Goal: Check status: Check status

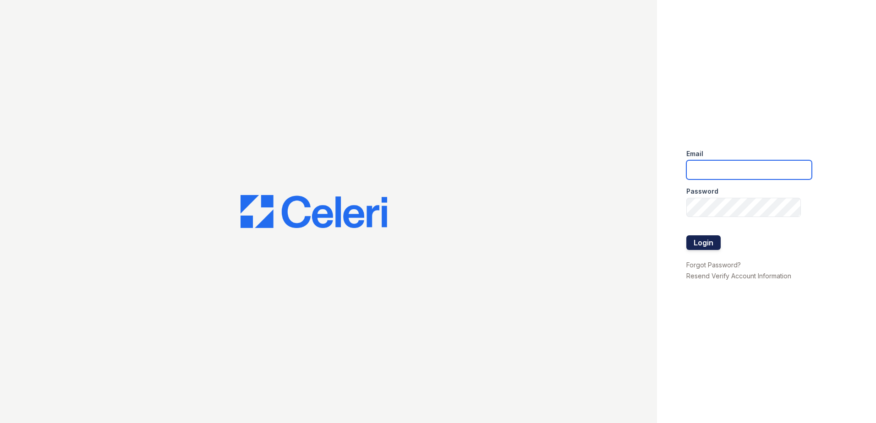
type input "[EMAIL_ADDRESS][DOMAIN_NAME]"
click at [706, 242] on button "Login" at bounding box center [703, 242] width 34 height 15
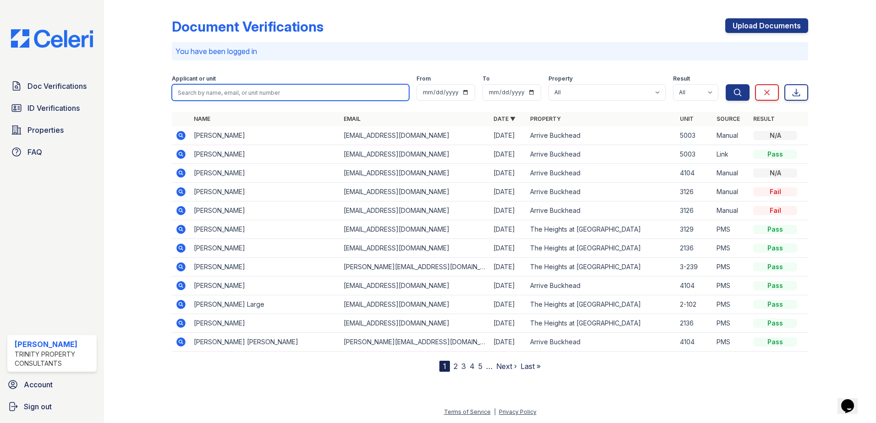
click at [264, 95] on input "search" at bounding box center [290, 92] width 237 height 16
type input "dale"
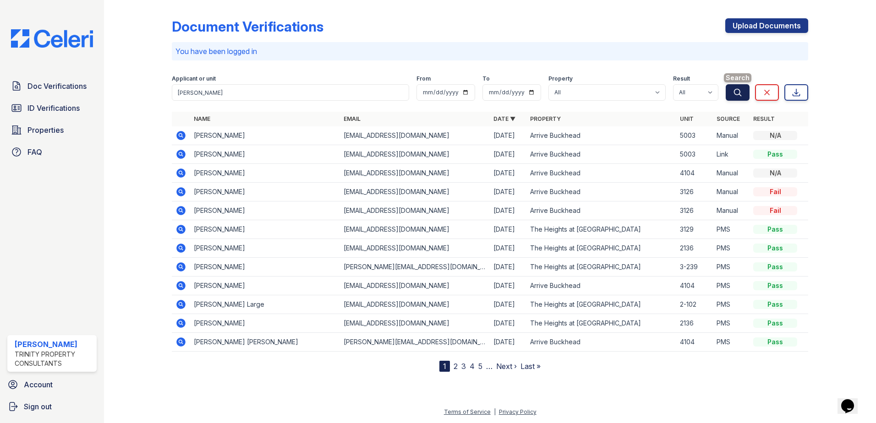
click at [740, 93] on icon "submit" at bounding box center [737, 92] width 7 height 7
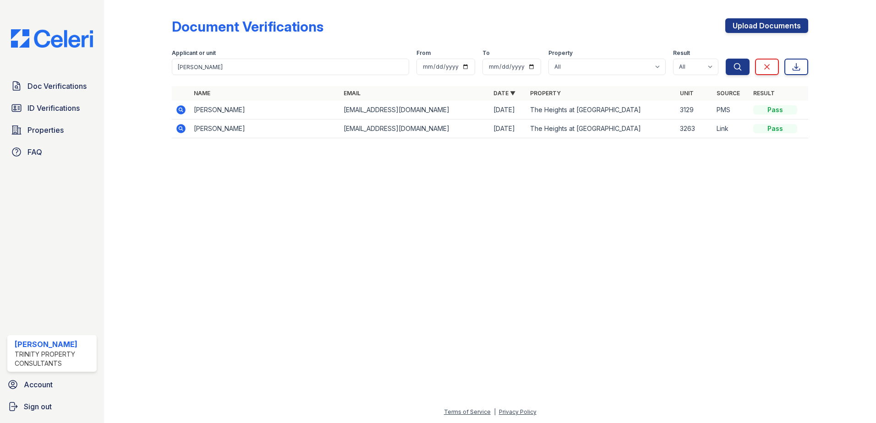
click at [180, 109] on icon at bounding box center [180, 109] width 2 height 2
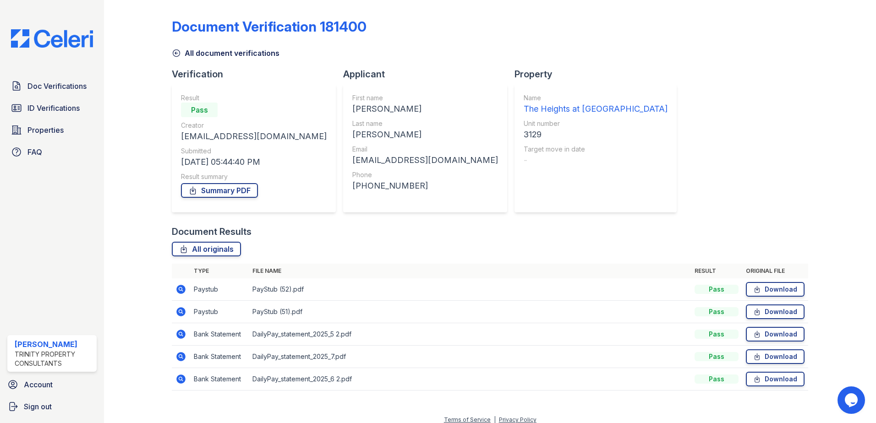
click at [180, 291] on icon at bounding box center [180, 289] width 9 height 9
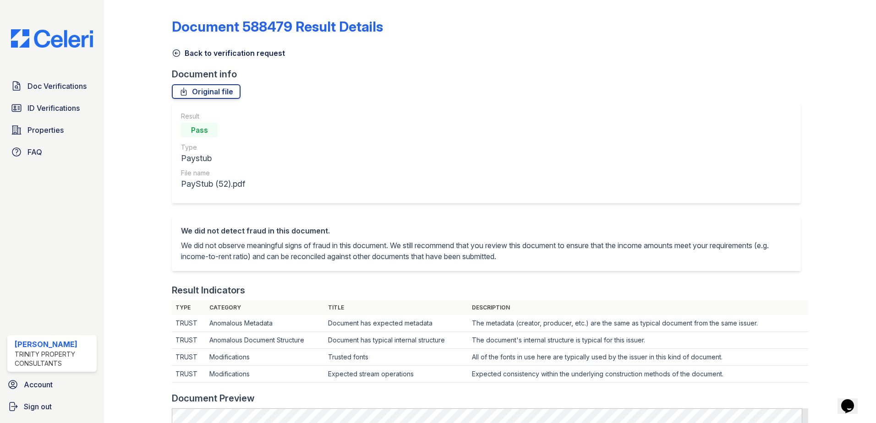
click at [175, 55] on icon at bounding box center [176, 53] width 9 height 9
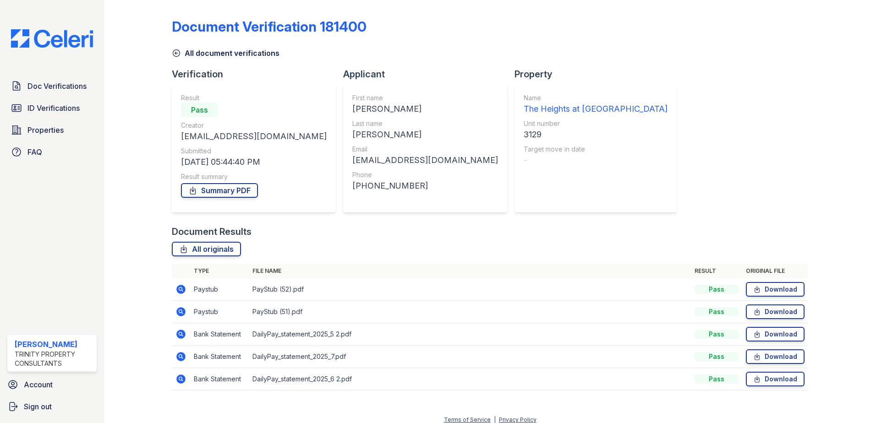
click at [181, 358] on icon at bounding box center [180, 356] width 9 height 9
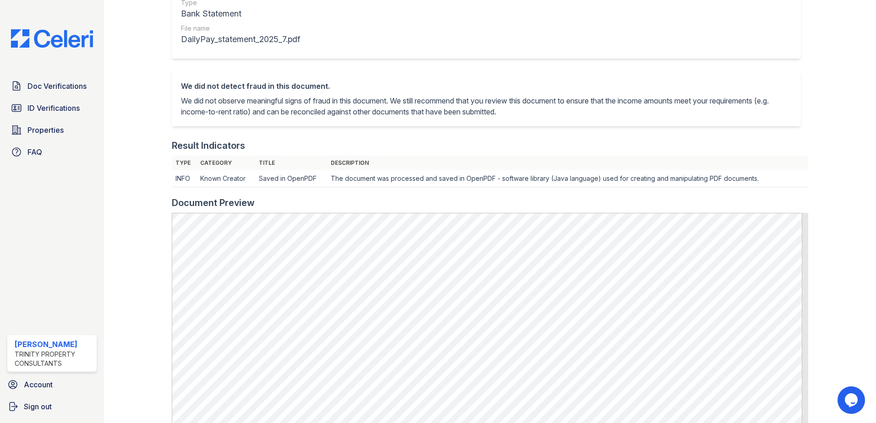
scroll to position [46, 0]
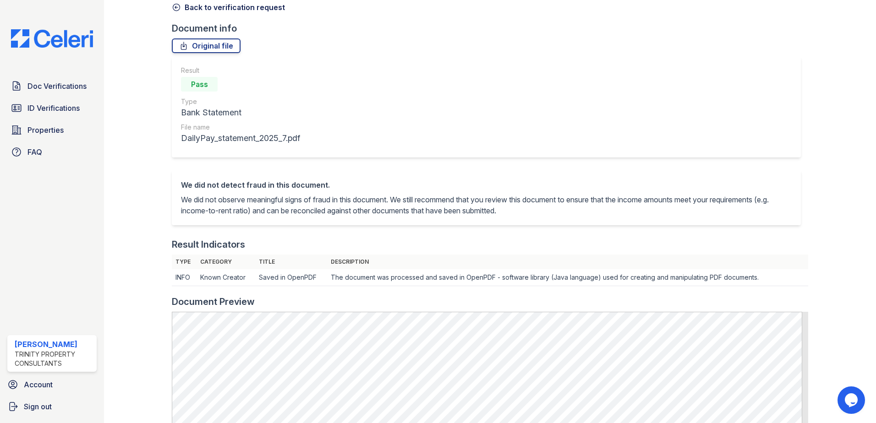
click at [177, 10] on icon at bounding box center [176, 7] width 9 height 9
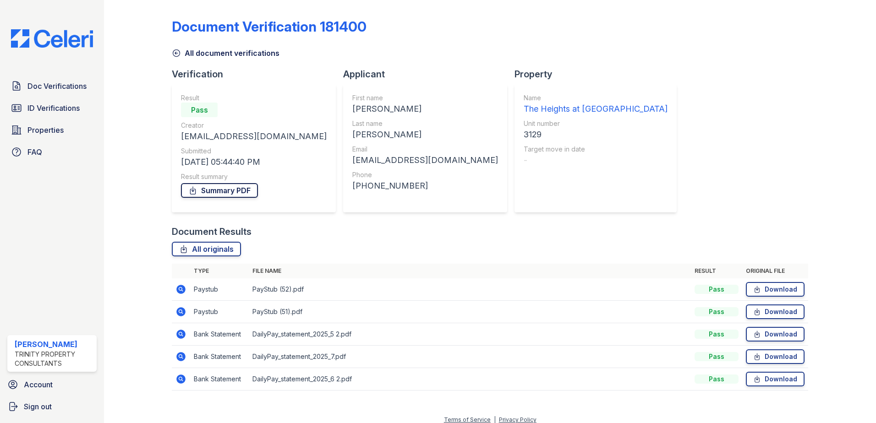
click at [219, 192] on link "Summary PDF" at bounding box center [219, 190] width 77 height 15
